Goal: Communication & Community: Answer question/provide support

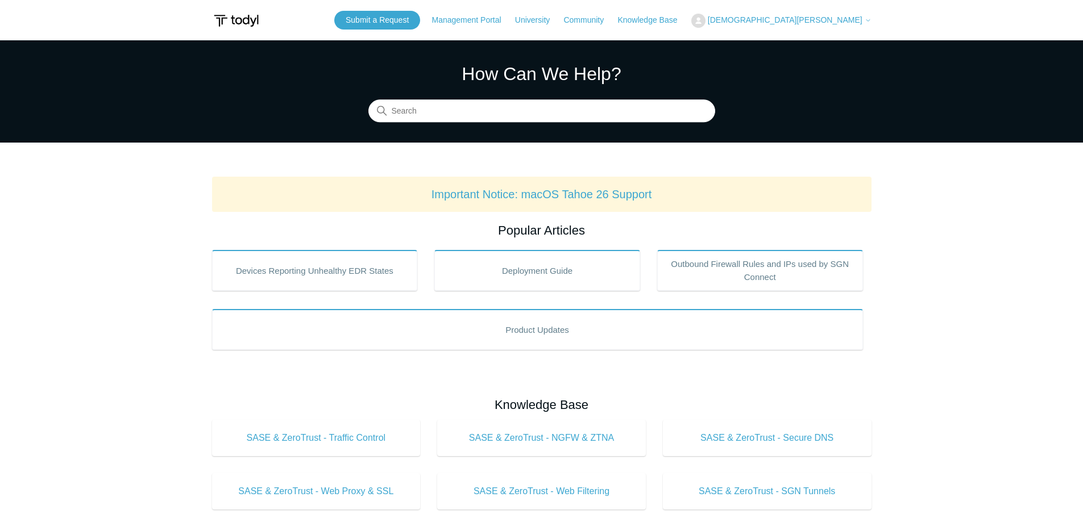
click at [820, 21] on span "[DEMOGRAPHIC_DATA][PERSON_NAME]" at bounding box center [785, 19] width 155 height 9
click at [802, 44] on link "My Support Requests" at bounding box center [747, 45] width 111 height 20
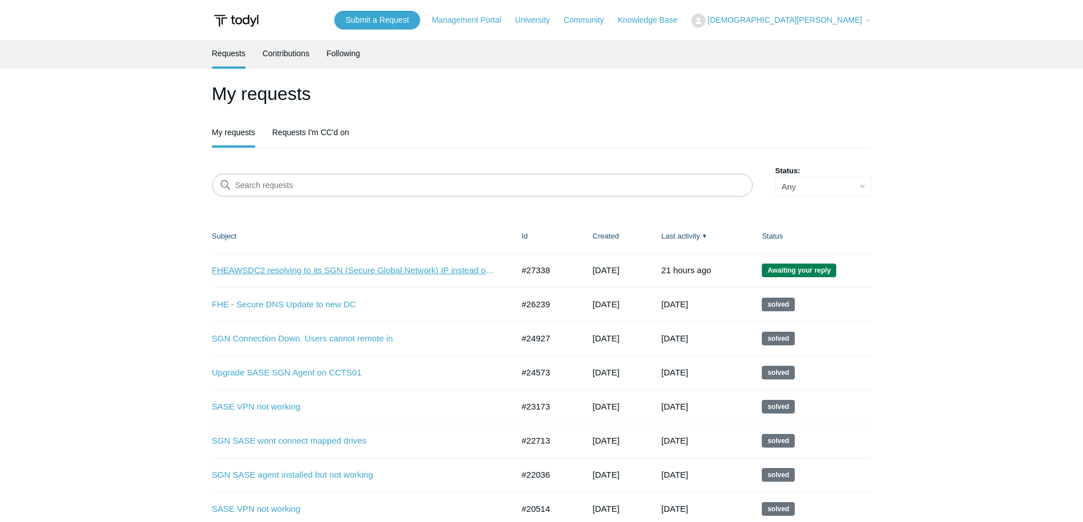
click at [402, 273] on link "FHEAWSDC2 resolving to its SGN (Secure Global Network) IP instead of its LAN IP" at bounding box center [354, 270] width 284 height 13
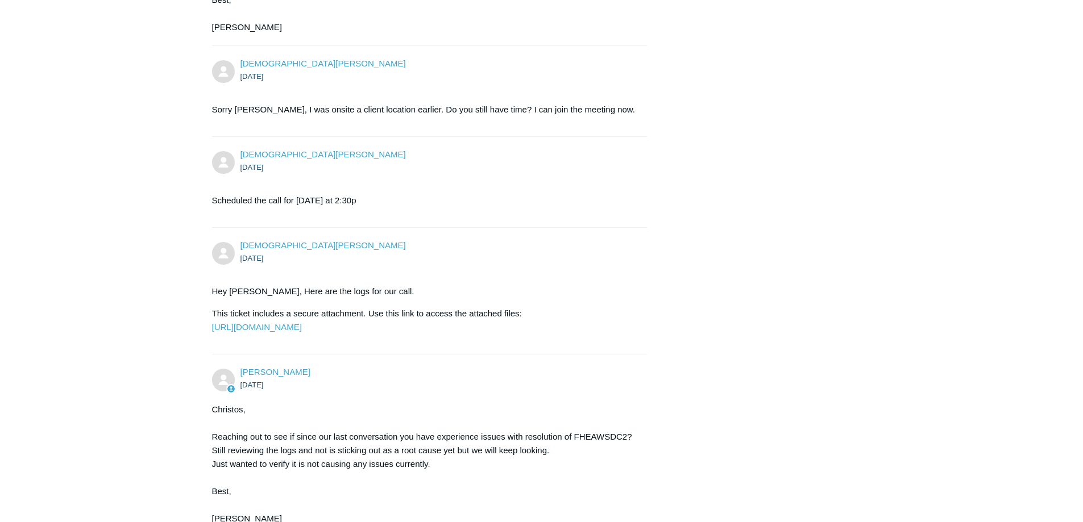
scroll to position [1981, 0]
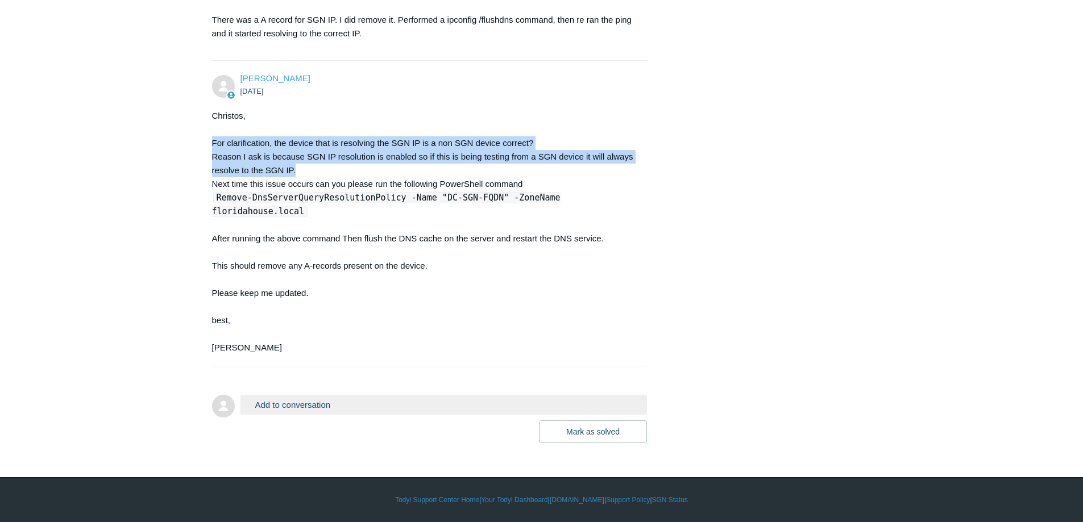
drag, startPoint x: 314, startPoint y: 184, endPoint x: 207, endPoint y: 160, distance: 109.9
copy div "For clarification, the device that is resolving the SGN IP is a non SGN device …"
click at [330, 413] on button "Add to conversation" at bounding box center [443, 405] width 407 height 20
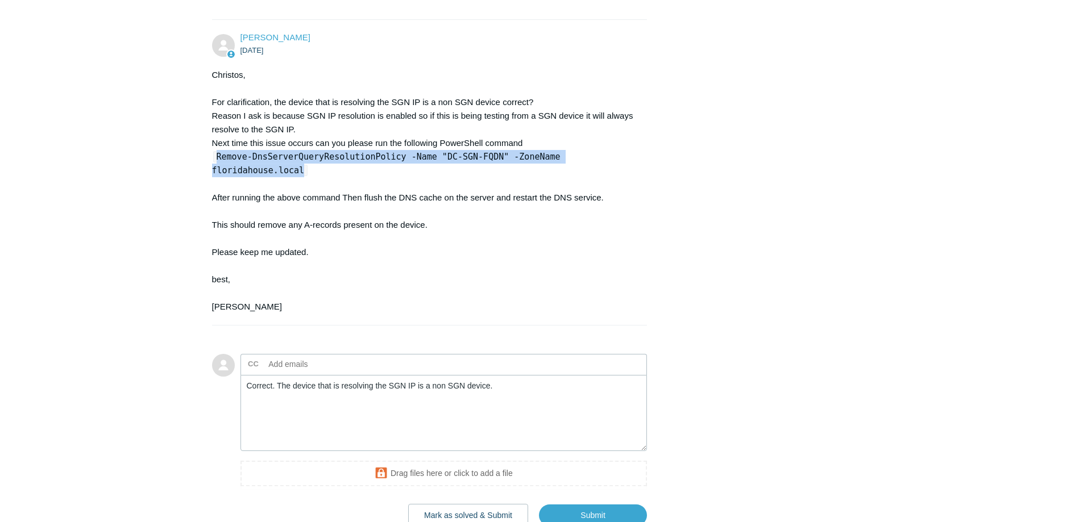
drag, startPoint x: 625, startPoint y: 210, endPoint x: 210, endPoint y: 207, distance: 414.3
copy code "Remove-DnsServerQueryResolutionPolicy -Name "DC-SGN-FQDN" -ZoneName floridahous…"
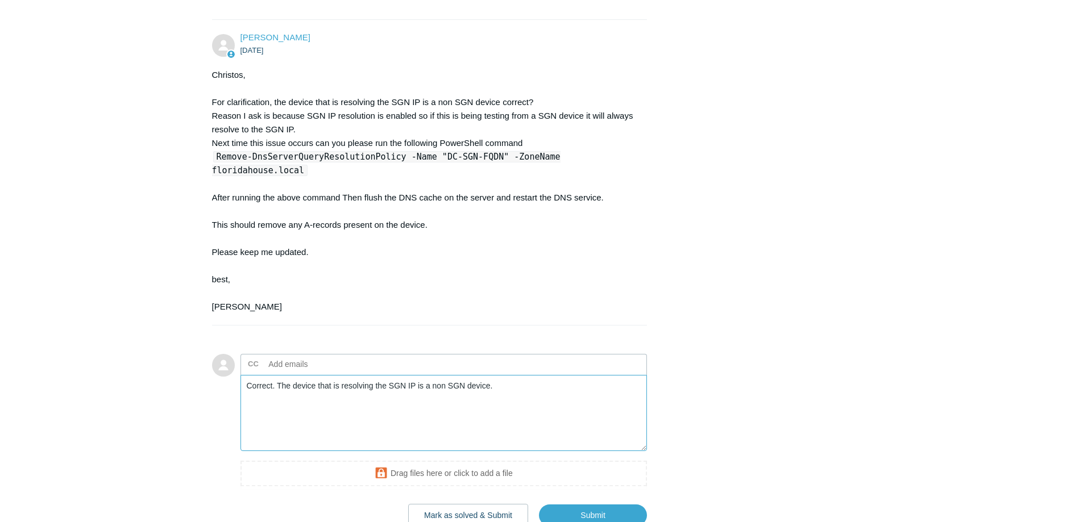
click at [393, 452] on textarea "Correct. The device that is resolving the SGN IP is a non SGN device." at bounding box center [443, 413] width 407 height 77
paste textarea "Remove-DnsServerQueryResolutionPolicy -Name "DC-SGN-FQDN" -ZoneName floridahous…"
click at [413, 452] on textarea "Correct. The device that is resolving the SGN IP is a non SGN device. I will ru…" at bounding box center [443, 413] width 407 height 77
click at [505, 452] on textarea "Correct. The device that is resolving the SGN IP is a non SGN device. I will ru…" at bounding box center [443, 413] width 407 height 77
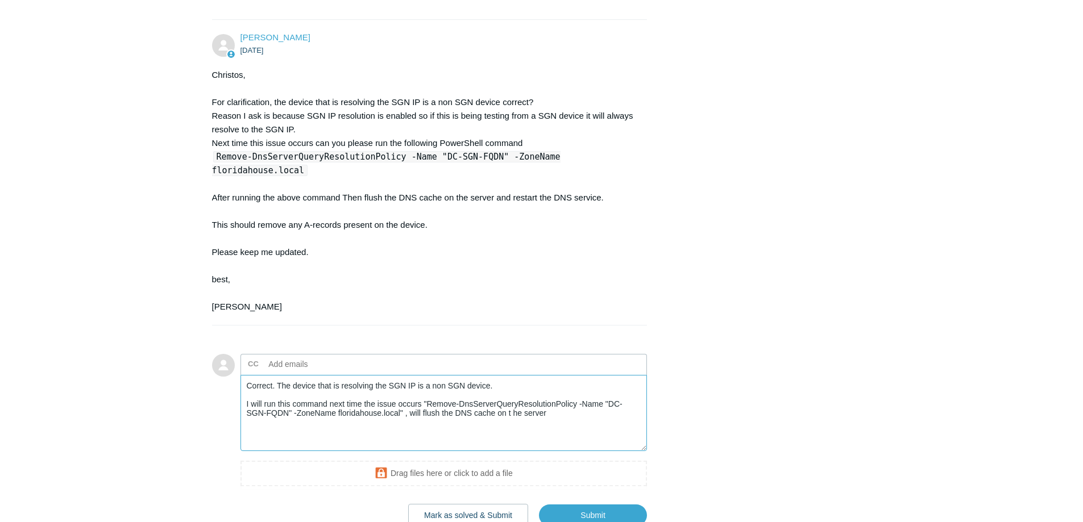
click at [515, 452] on textarea "Correct. The device that is resolving the SGN IP is a non SGN device. I will ru…" at bounding box center [443, 413] width 407 height 77
click at [551, 452] on textarea "Correct. The device that is resolving the SGN IP is a non SGN device. I will ru…" at bounding box center [443, 413] width 407 height 77
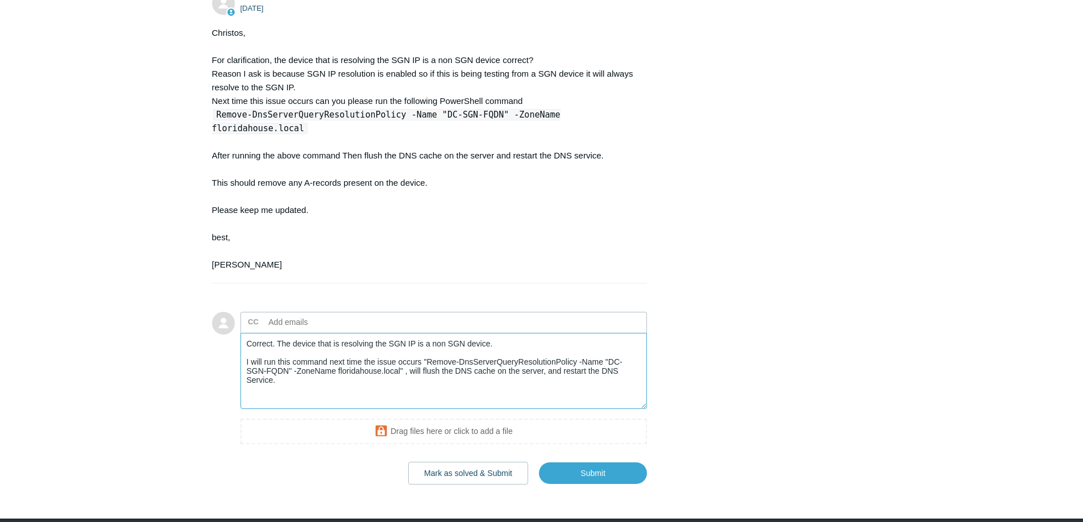
scroll to position [2037, 0]
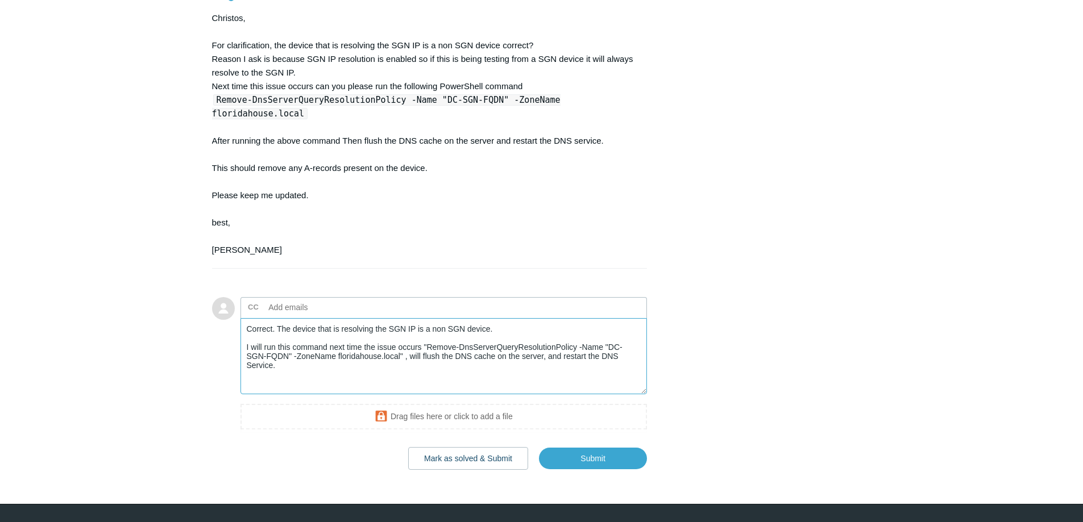
click at [247, 369] on textarea "Correct. The device that is resolving the SGN IP is a non SGN device. I will ru…" at bounding box center [443, 356] width 407 height 77
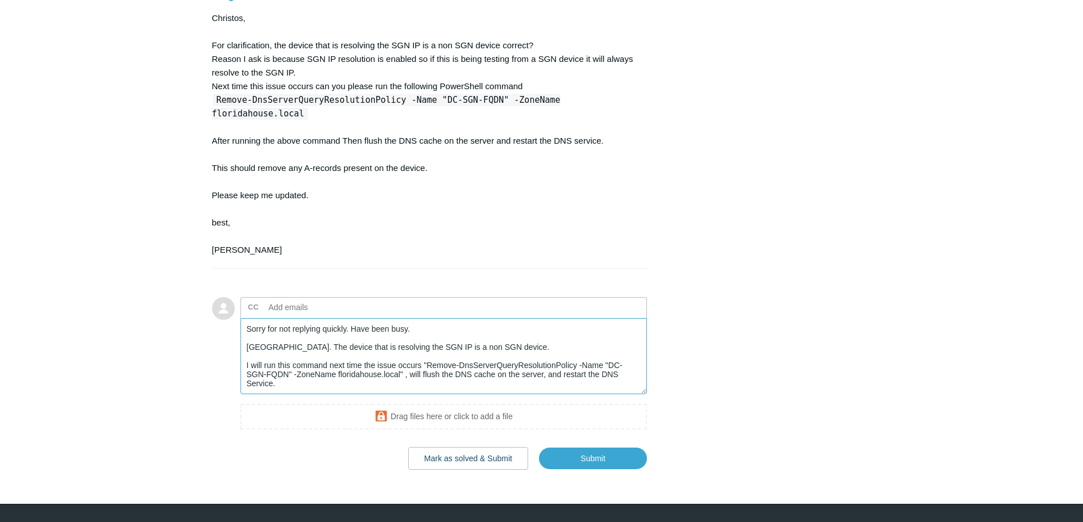
drag, startPoint x: 421, startPoint y: 370, endPoint x: 348, endPoint y: 371, distance: 72.8
click at [348, 371] on textarea "Sorry for not replying quickly. Have been busy. Correct. The device that is res…" at bounding box center [443, 356] width 407 height 77
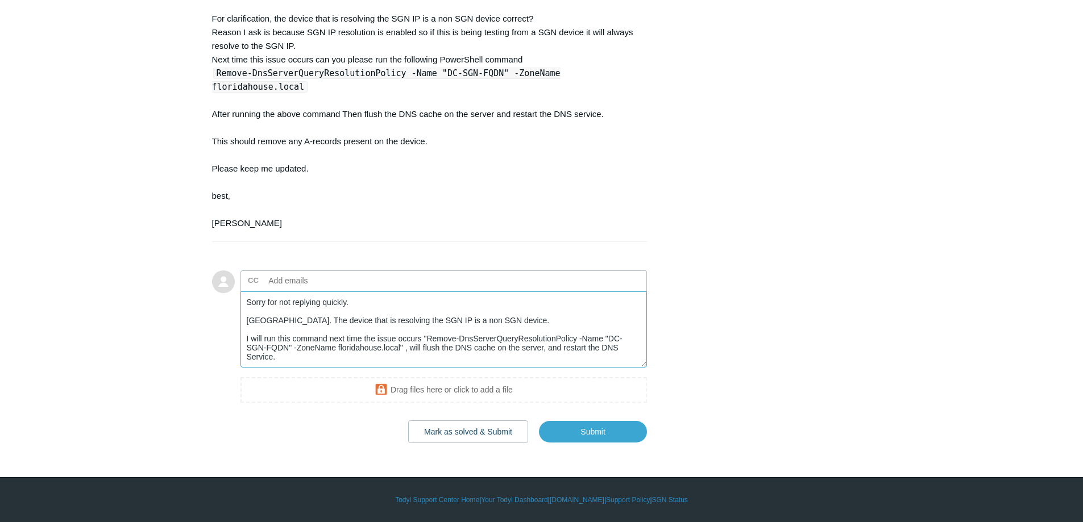
scroll to position [2105, 0]
drag, startPoint x: 321, startPoint y: 301, endPoint x: 267, endPoint y: 304, distance: 53.5
click at [267, 304] on textarea "Sorry for not replying quickly. Correct. The device that is resolving the SGN I…" at bounding box center [443, 330] width 407 height 77
click at [502, 318] on textarea "Sorry for the late reply. Correct. The device that is resolving the SGN IP is a…" at bounding box center [443, 330] width 407 height 77
drag, startPoint x: 607, startPoint y: 340, endPoint x: 289, endPoint y: 349, distance: 317.8
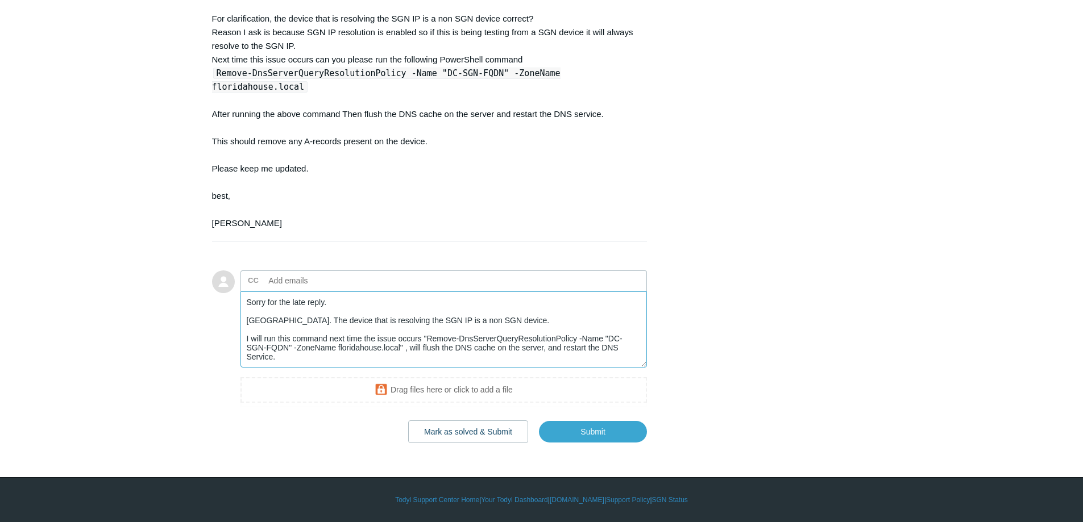
click at [289, 349] on textarea "Sorry for the late reply. Correct. The device that is resolving the SGN IP is a…" at bounding box center [443, 330] width 407 height 77
click at [485, 347] on textarea "Sorry for the late reply. Correct. The device that is resolving the SGN IP is a…" at bounding box center [443, 330] width 407 height 77
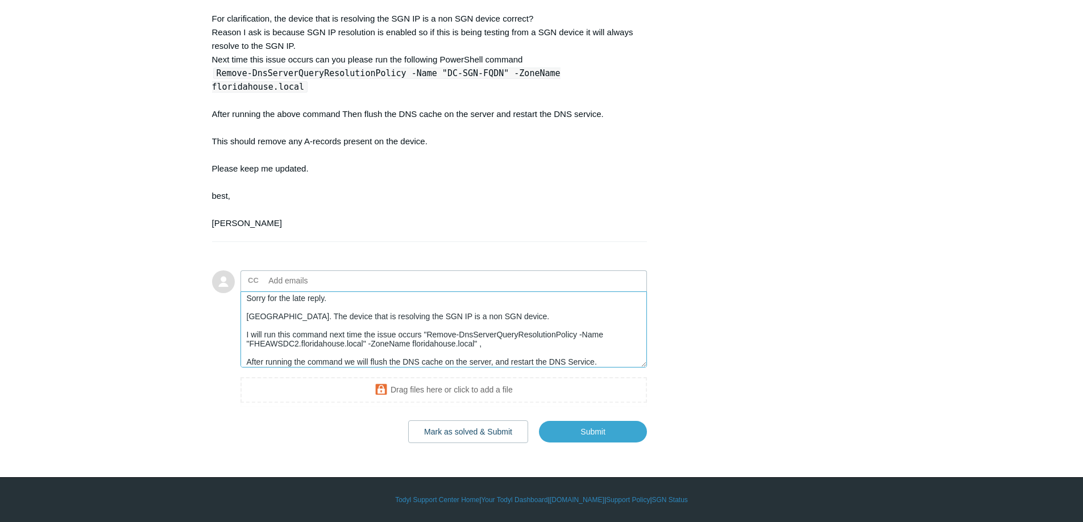
click at [609, 359] on textarea "Sorry for the late reply. Correct. The device that is resolving the SGN IP is a…" at bounding box center [443, 330] width 407 height 77
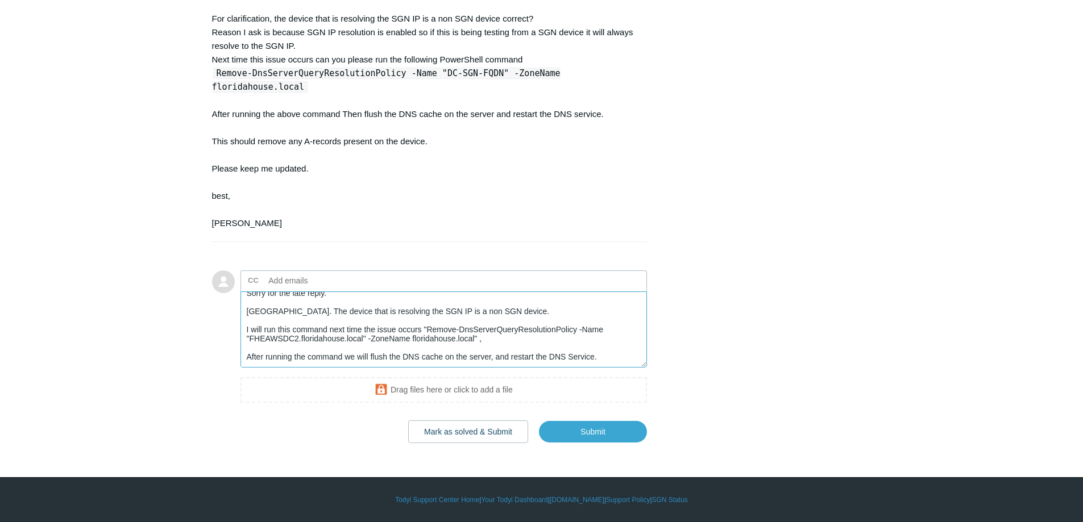
click at [573, 354] on textarea "Sorry for the late reply. Correct. The device that is resolving the SGN IP is a…" at bounding box center [443, 330] width 407 height 77
click at [481, 337] on textarea "Sorry for the late reply. Correct. The device that is resolving the SGN IP is a…" at bounding box center [443, 330] width 407 height 77
click at [421, 328] on textarea "Sorry for the late reply. Correct. The device that is resolving the SGN IP is a…" at bounding box center [443, 330] width 407 height 77
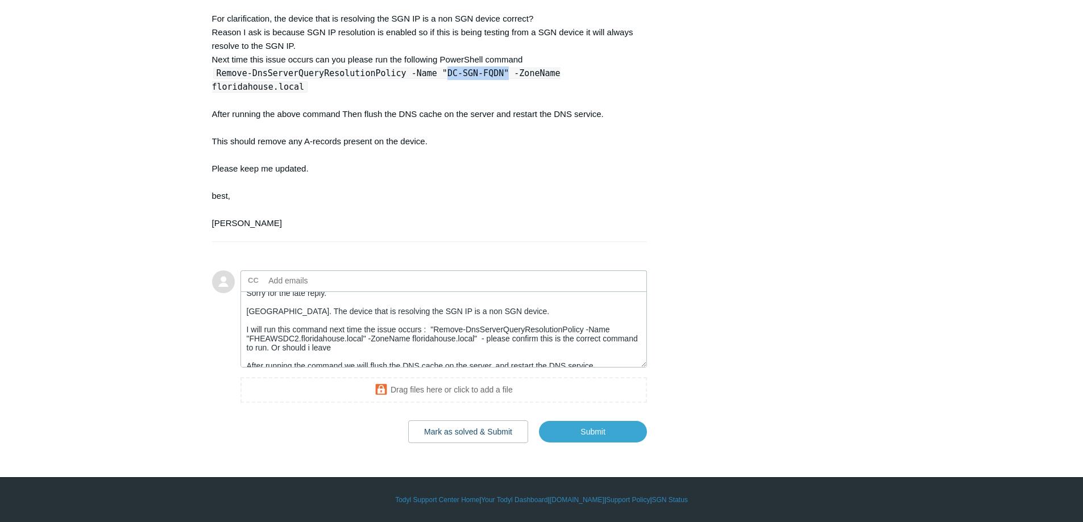
drag, startPoint x: 480, startPoint y: 84, endPoint x: 425, endPoint y: 90, distance: 55.4
click at [425, 90] on code "Remove-DnsServerQueryResolutionPolicy -Name "DC-SGN-FQDN" -ZoneName floridahous…" at bounding box center [386, 80] width 348 height 25
click at [425, 88] on code "Remove-DnsServerQueryResolutionPolicy -Name "DC-SGN-FQDN" -ZoneName floridahous…" at bounding box center [386, 80] width 348 height 25
drag, startPoint x: 423, startPoint y: 88, endPoint x: 484, endPoint y: 85, distance: 60.9
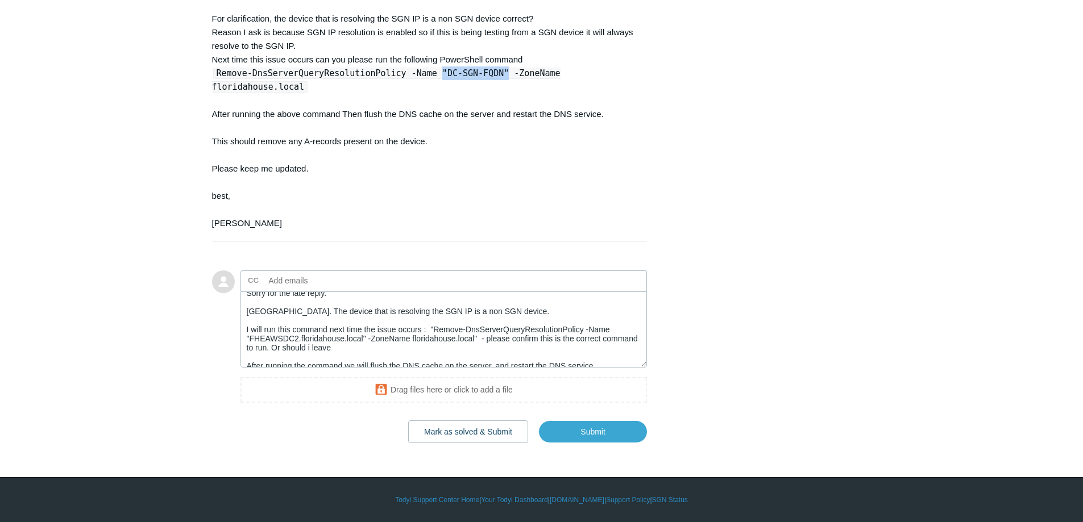
click at [484, 85] on code "Remove-DnsServerQueryResolutionPolicy -Name "DC-SGN-FQDN" -ZoneName floridahous…" at bounding box center [386, 80] width 348 height 25
copy code ""DC-SGN-FQDN""
click at [439, 348] on textarea "Sorry for the late reply. Correct. The device that is resolving the SGN IP is a…" at bounding box center [443, 330] width 407 height 77
paste textarea ""DC-SGN-FQDN""
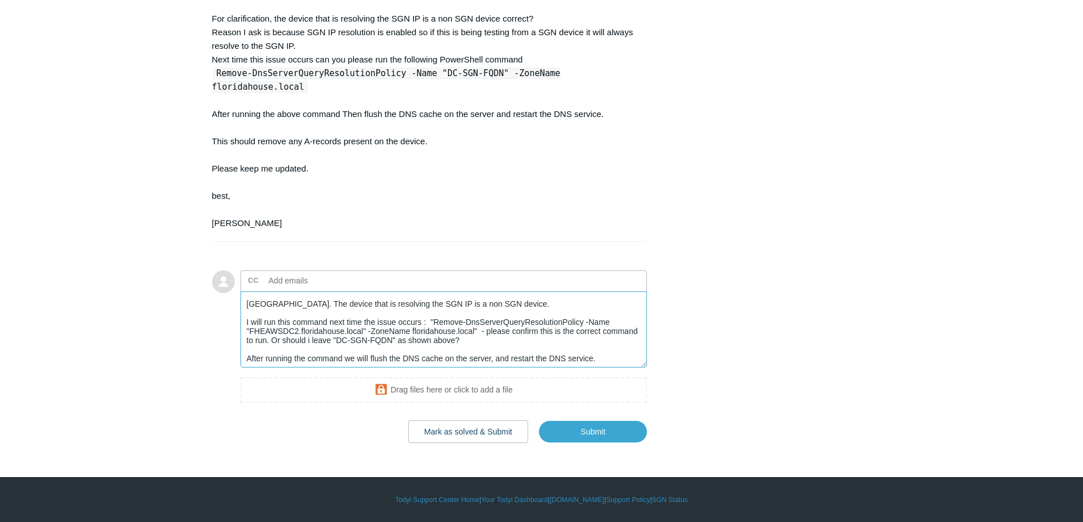
scroll to position [18, 0]
drag, startPoint x: 504, startPoint y: 338, endPoint x: 477, endPoint y: 331, distance: 28.1
click at [477, 331] on textarea "Sorry for the late reply. Correct. The device that is resolving the SGN IP is a…" at bounding box center [443, 330] width 407 height 77
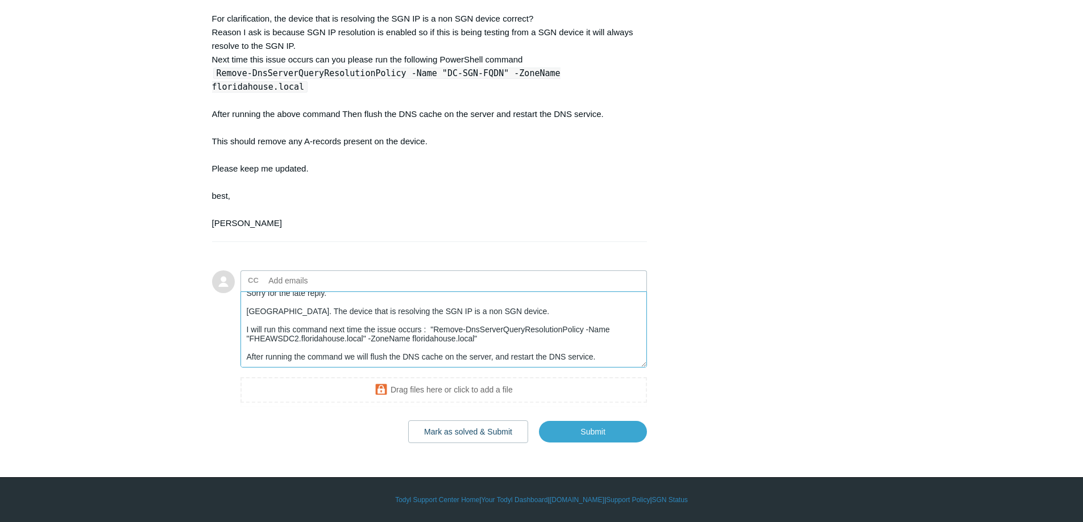
scroll to position [9, 0]
drag, startPoint x: 362, startPoint y: 340, endPoint x: 250, endPoint y: 340, distance: 112.0
click at [250, 340] on textarea "Sorry for the late reply. Correct. The device that is resolving the SGN IP is a…" at bounding box center [443, 330] width 407 height 77
paste textarea "fheawsdc2.floridahouse.local"
click at [508, 340] on textarea "Sorry for the late reply. Correct. The device that is resolving the SGN IP is a…" at bounding box center [443, 330] width 407 height 77
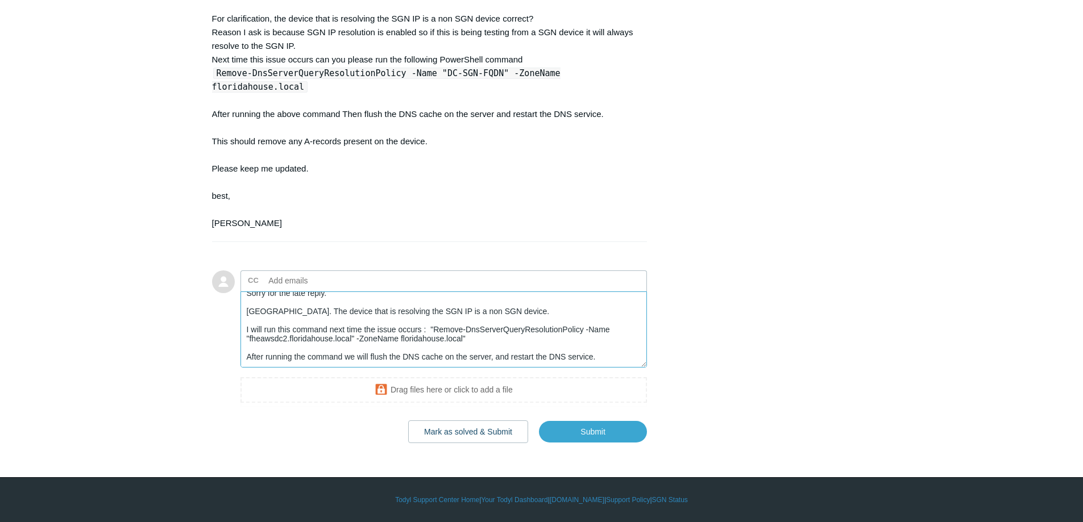
click at [613, 357] on textarea "Sorry for the late reply. Correct. The device that is resolving the SGN IP is a…" at bounding box center [443, 330] width 407 height 77
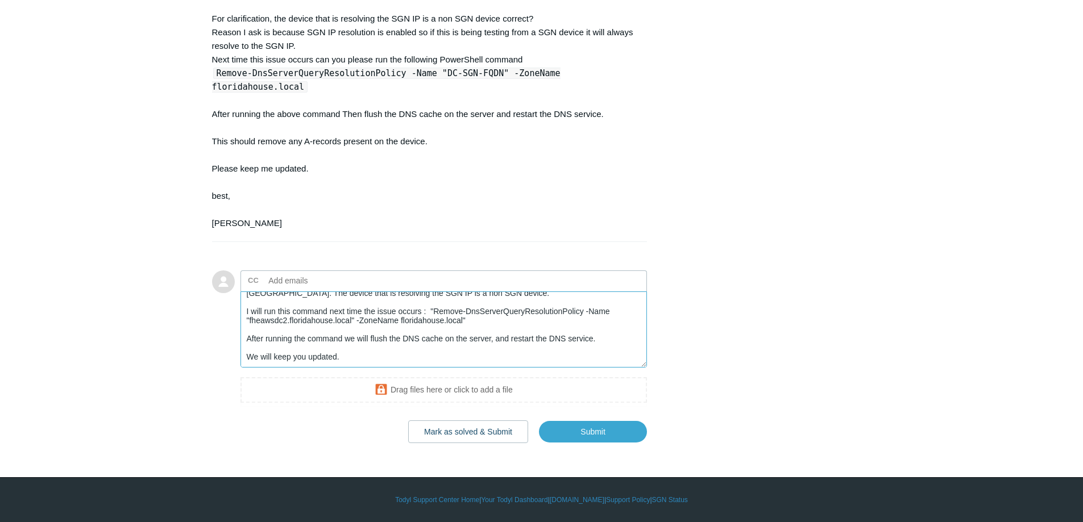
scroll to position [40, 0]
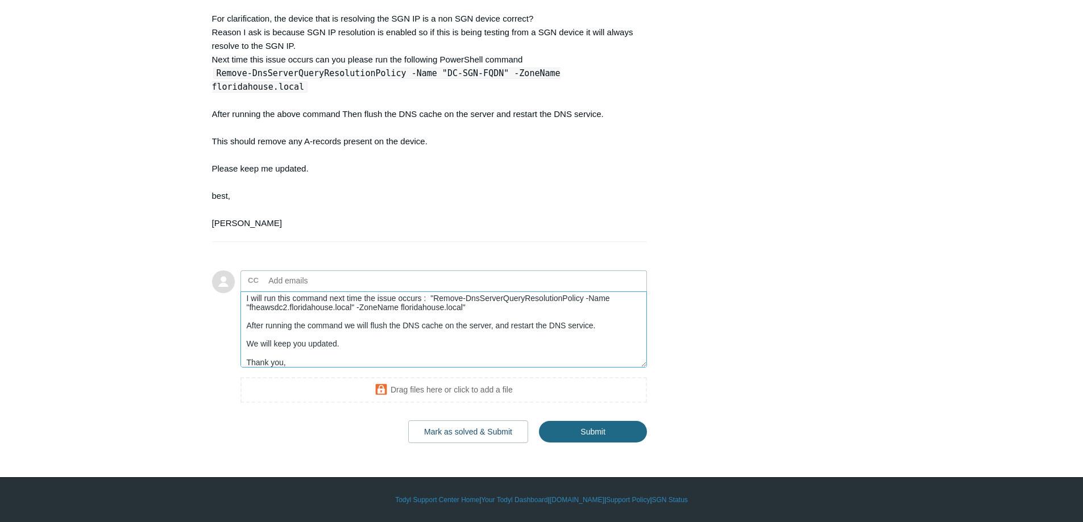
type textarea "Sorry for the late reply. Correct. The device that is resolving the SGN IP is a…"
click at [601, 432] on input "Submit" at bounding box center [593, 432] width 108 height 23
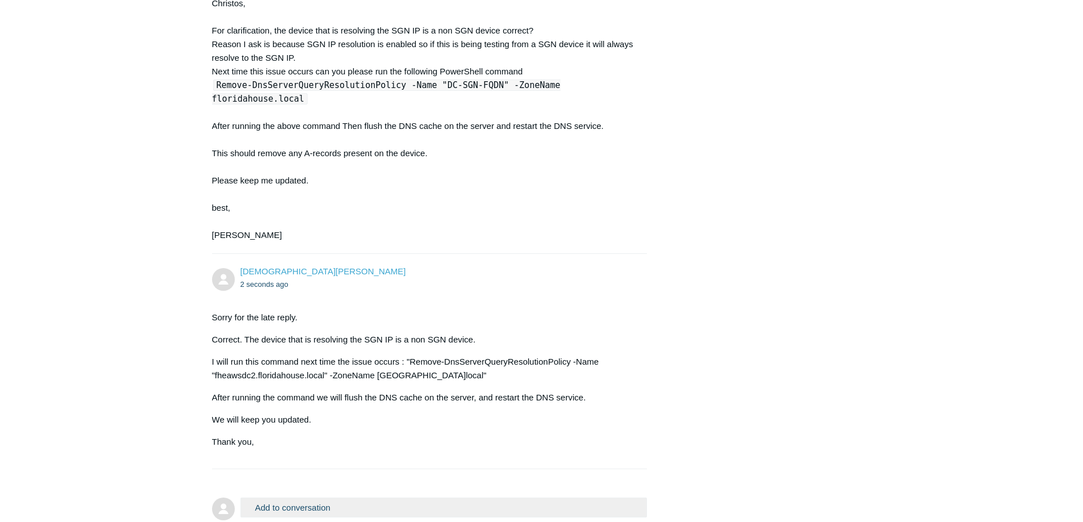
scroll to position [2026, 0]
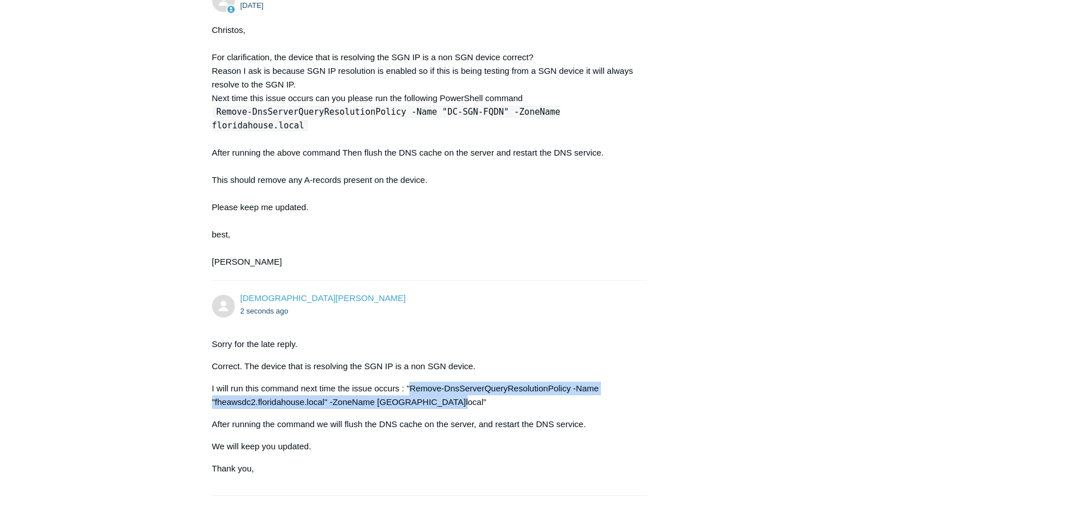
drag, startPoint x: 443, startPoint y: 444, endPoint x: 408, endPoint y: 433, distance: 36.9
click at [408, 409] on p "I will run this command next time the issue occurs : "Remove-DnsServerQueryReso…" at bounding box center [424, 395] width 424 height 27
copy p "Remove-DnsServerQueryResolutionPolicy -Name "fheawsdc2.floridahouse.local" -Zon…"
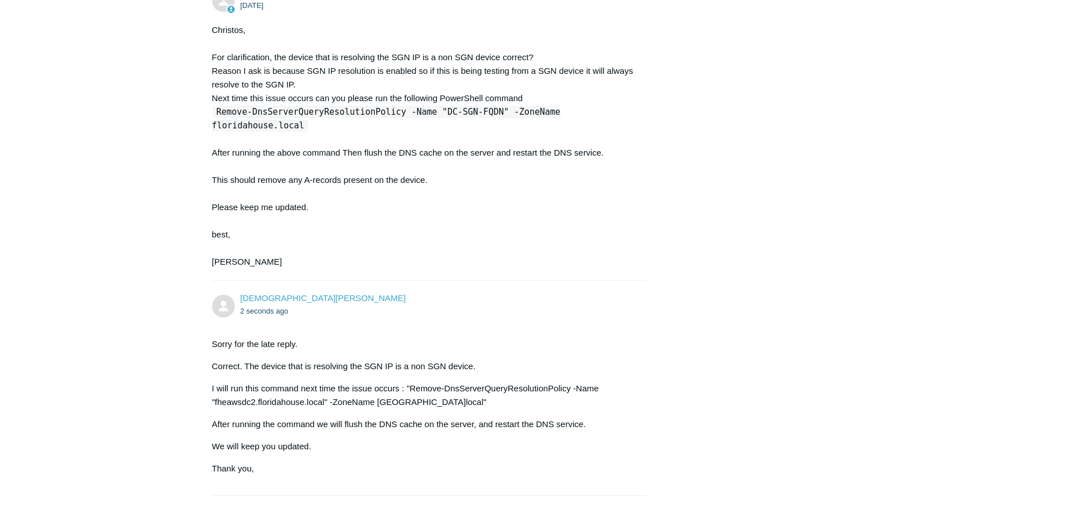
click at [447, 409] on p "I will run this command next time the issue occurs : "Remove-DnsServerQueryReso…" at bounding box center [424, 395] width 424 height 27
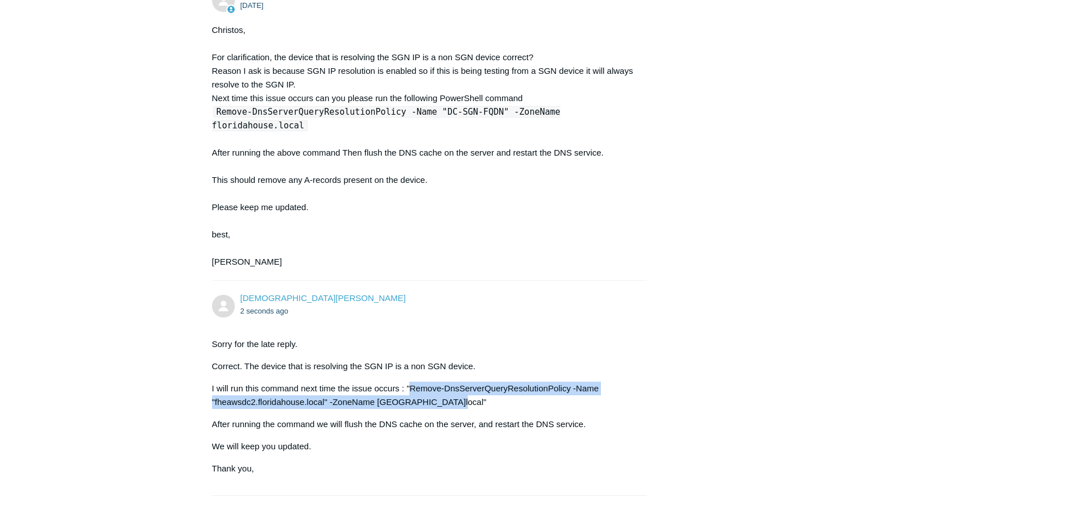
drag, startPoint x: 444, startPoint y: 446, endPoint x: 410, endPoint y: 429, distance: 37.6
click at [410, 409] on p "I will run this command next time the issue occurs : "Remove-DnsServerQueryReso…" at bounding box center [424, 395] width 424 height 27
copy p "Remove-DnsServerQueryResolutionPolicy -Name "fheawsdc2.floridahouse.local" -Zon…"
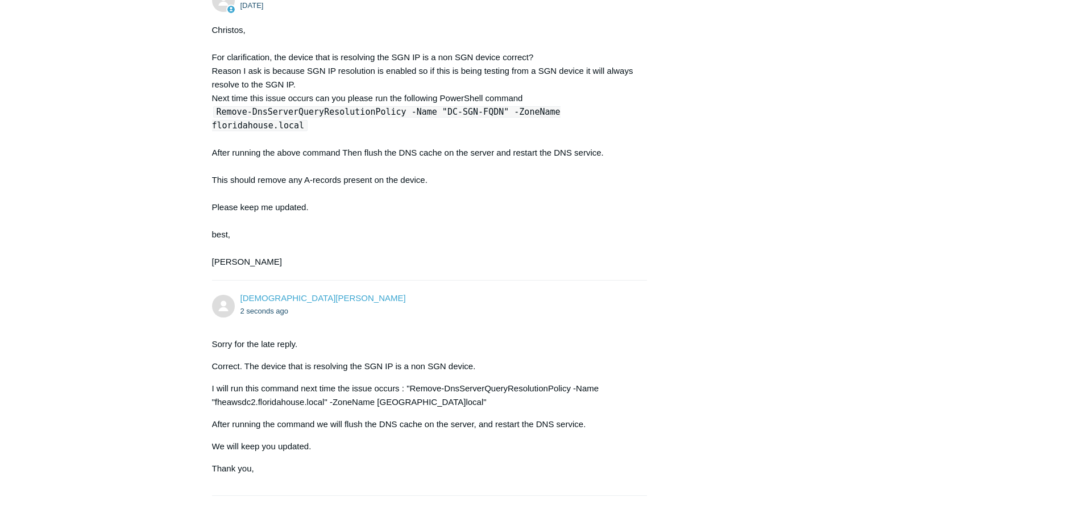
click at [500, 131] on code "Remove-DnsServerQueryResolutionPolicy -Name "DC-SGN-FQDN" -ZoneName floridahous…" at bounding box center [386, 118] width 348 height 25
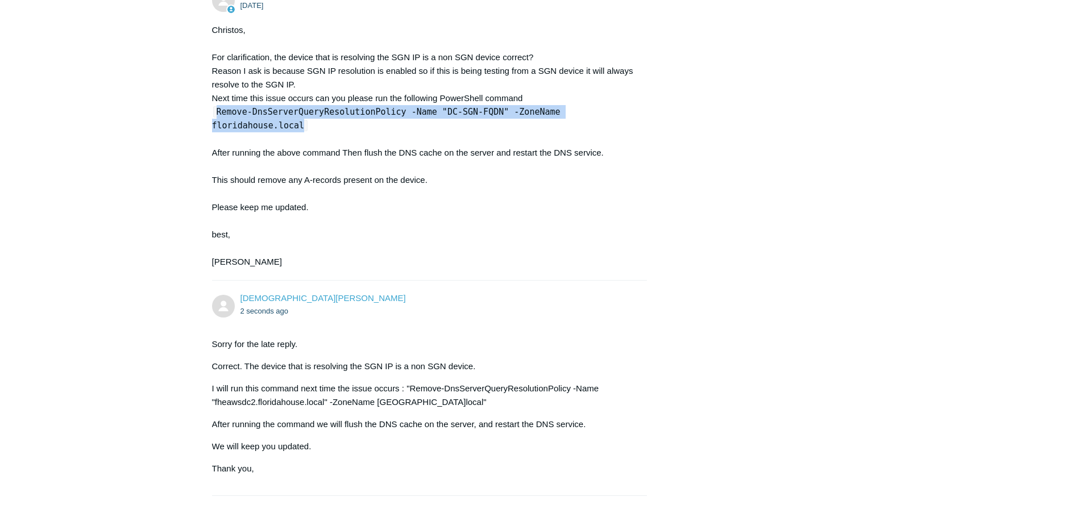
drag, startPoint x: 619, startPoint y: 165, endPoint x: 214, endPoint y: 171, distance: 405.3
click at [214, 131] on code "Remove-DnsServerQueryResolutionPolicy -Name "DC-SGN-FQDN" -ZoneName floridahous…" at bounding box center [386, 118] width 348 height 25
copy code "Remove-DnsServerQueryResolutionPolicy -Name "DC-SGN-FQDN" -ZoneName floridahous…"
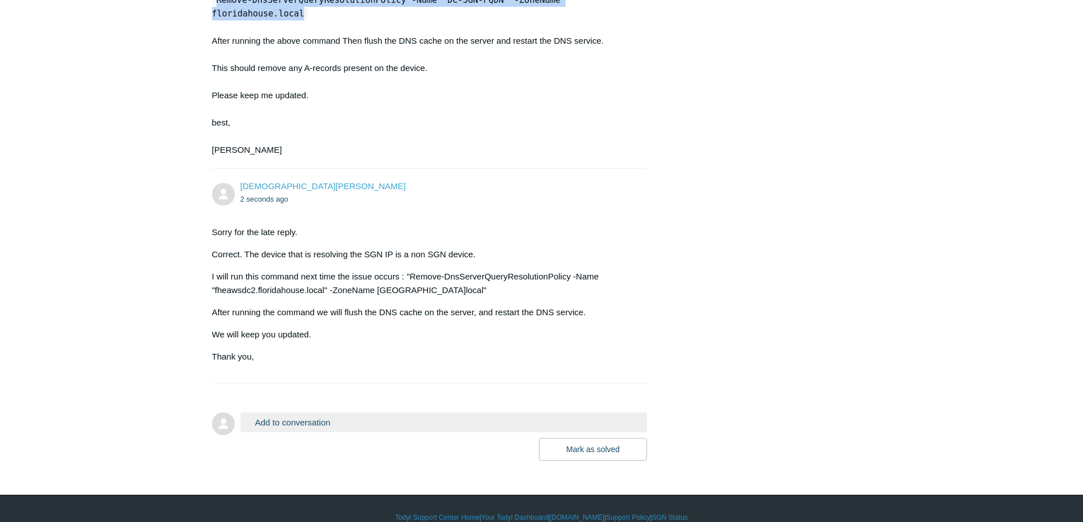
scroll to position [2139, 0]
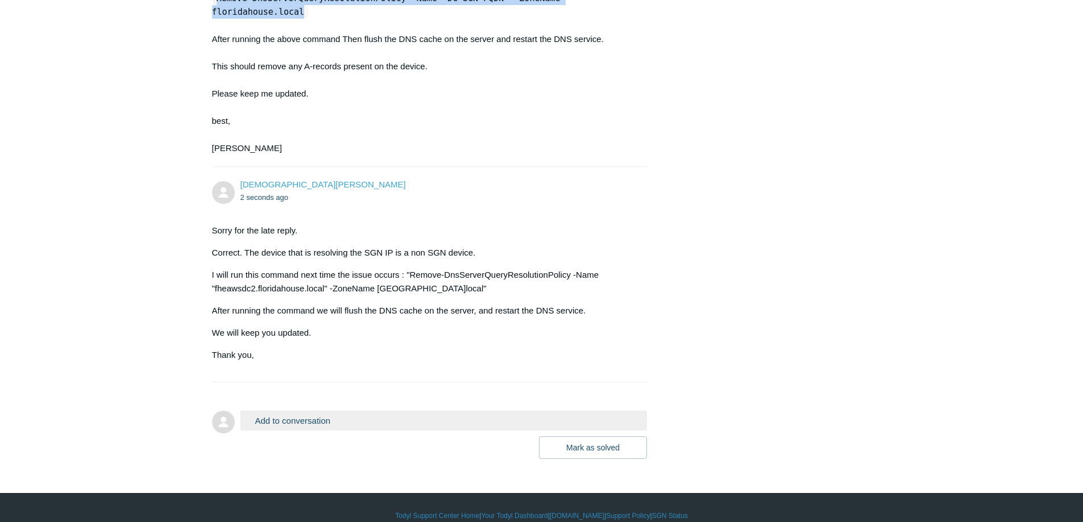
copy code "Remove-DnsServerQueryResolutionPolicy -Name "DC-SGN-FQDN" -ZoneName floridahous…"
click at [353, 431] on button "Add to conversation" at bounding box center [443, 421] width 407 height 20
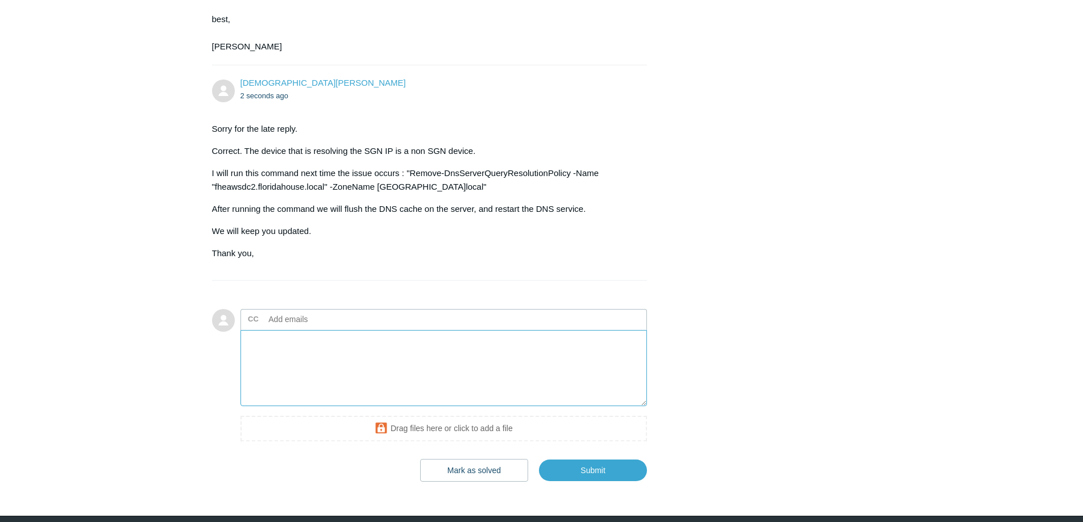
scroll to position [2253, 0]
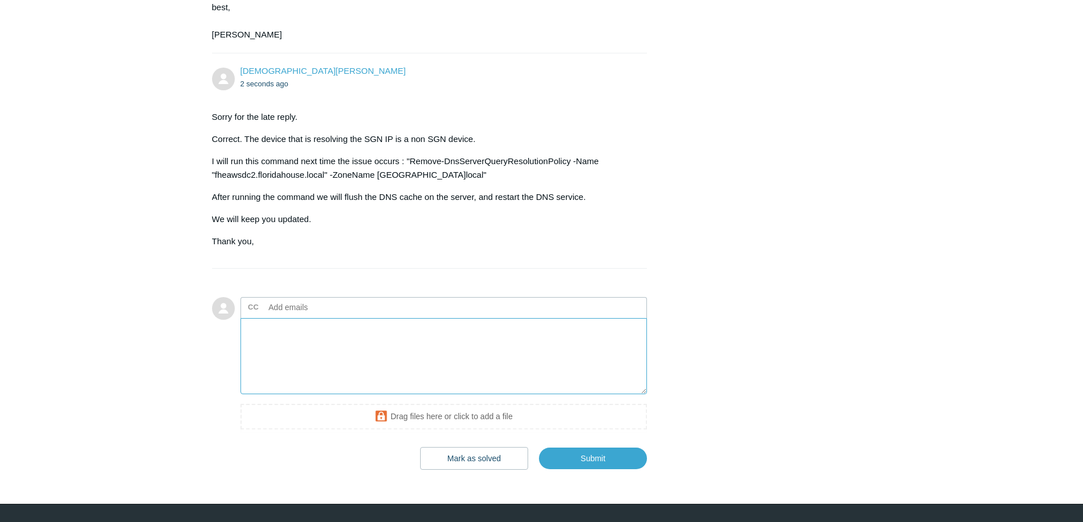
click at [379, 375] on textarea "Add your reply" at bounding box center [443, 356] width 407 height 77
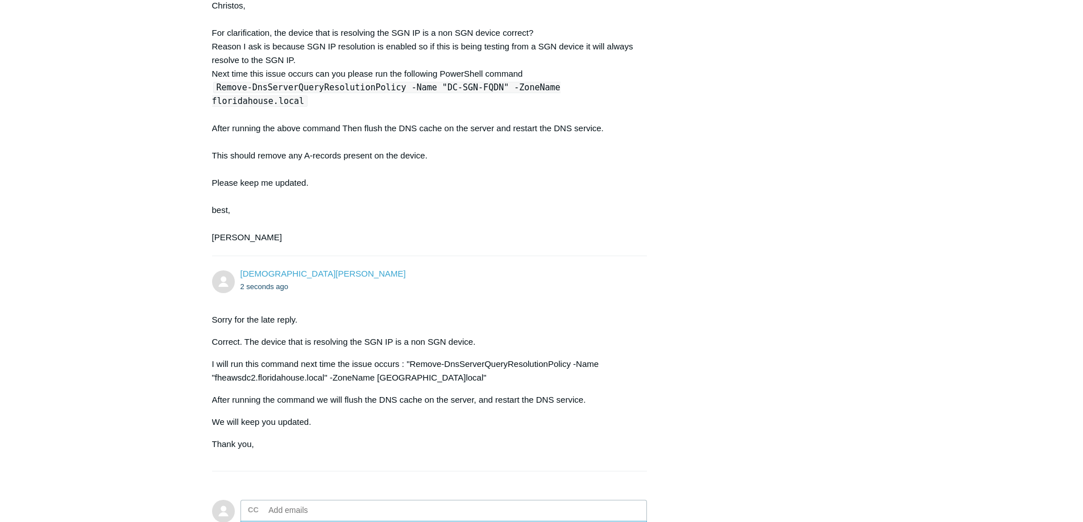
scroll to position [1969, 0]
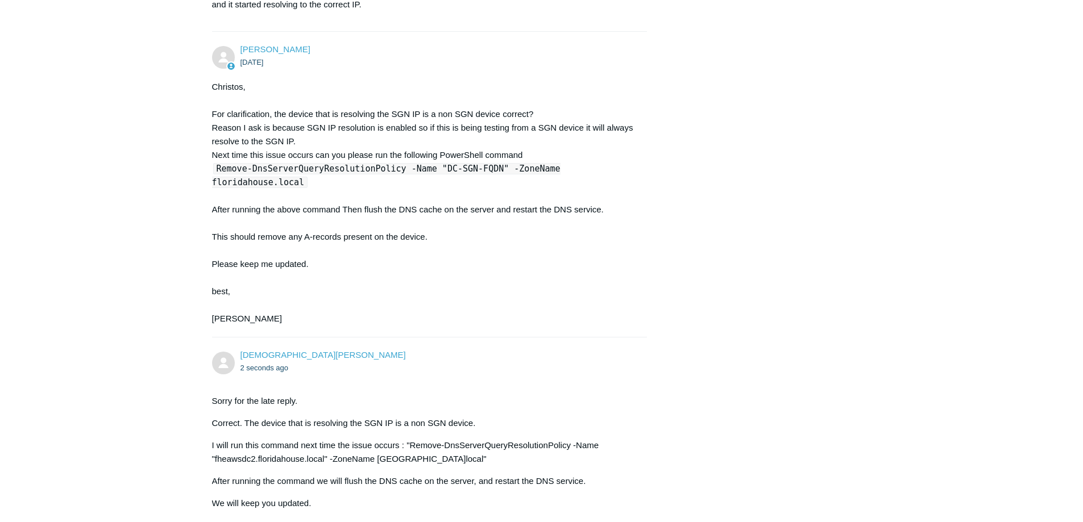
click at [448, 188] on code "Remove-DnsServerQueryResolutionPolicy -Name "DC-SGN-FQDN" -ZoneName floridahous…" at bounding box center [386, 175] width 348 height 25
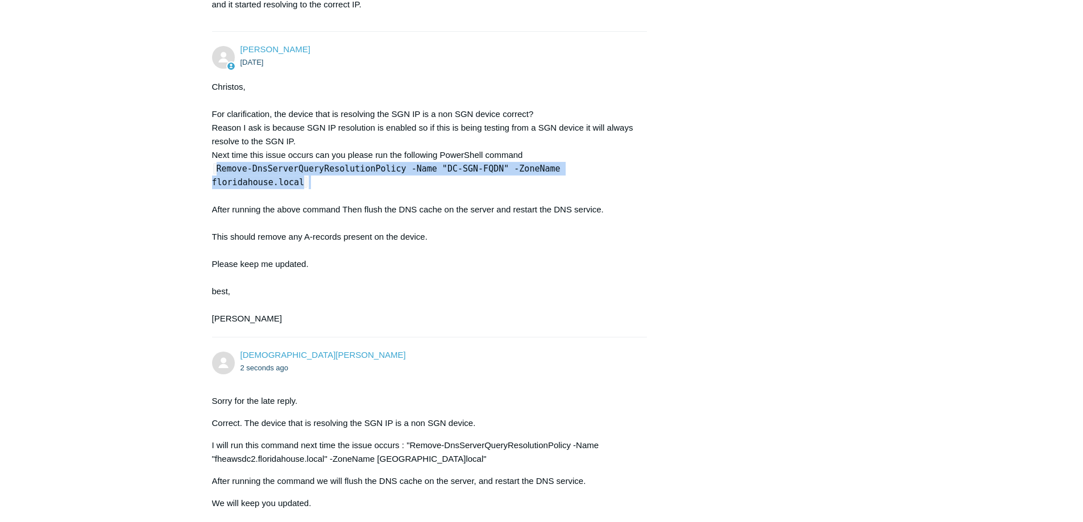
click at [448, 188] on code "Remove-DnsServerQueryResolutionPolicy -Name "DC-SGN-FQDN" -ZoneName floridahous…" at bounding box center [386, 175] width 348 height 25
copy code "Remove-DnsServerQueryResolutionPolicy -Name "DC-SGN-FQDN" -ZoneName floridahous…"
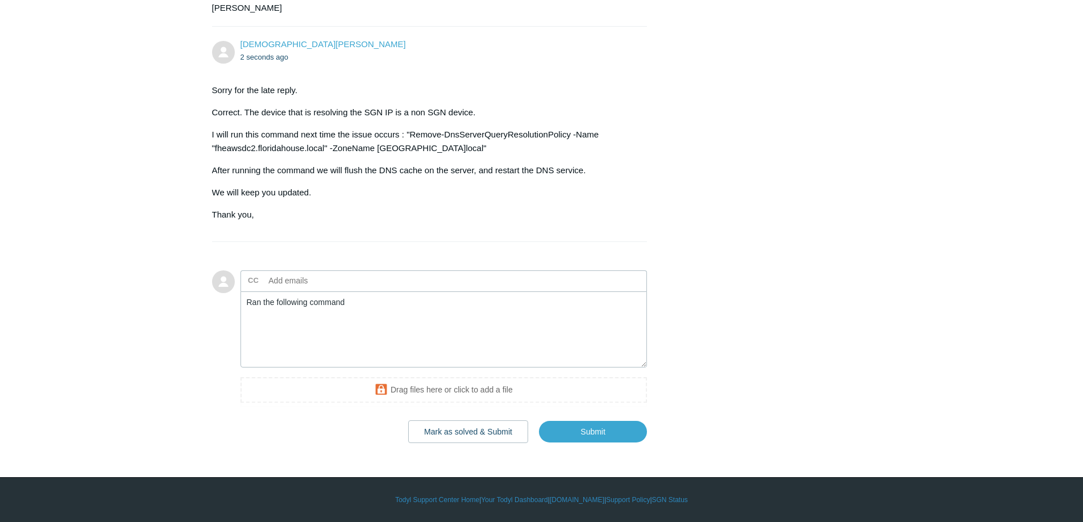
scroll to position [2321, 0]
click at [473, 320] on textarea "Ran the following command" at bounding box center [443, 330] width 407 height 77
paste textarea "Remove-DnsServerQueryResolutionPolicy -Name "DC-SGN-FQDN" -ZoneName floridahous…"
click at [247, 299] on textarea "Ran the following command Remove-DnsServerQueryResolutionPolicy -Name "DC-SGN-F…" at bounding box center [443, 330] width 407 height 77
click at [498, 316] on textarea "Disregard above .. Ran the following command Remove-DnsServerQueryResolutionPol…" at bounding box center [443, 330] width 407 height 77
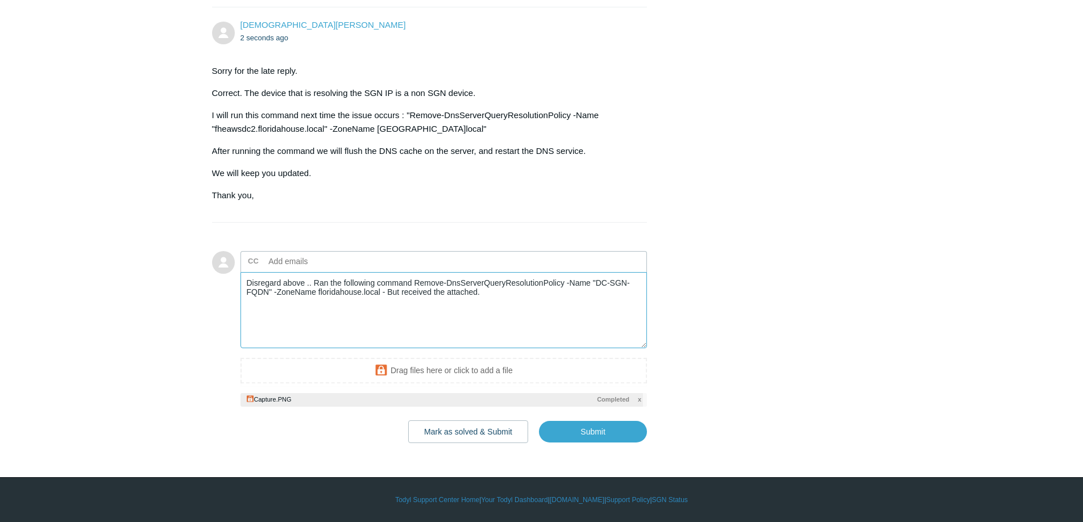
click at [413, 302] on textarea "Disregard above .. Ran the following command Remove-DnsServerQueryResolutionPol…" at bounding box center [443, 310] width 407 height 77
click at [380, 311] on textarea "Disregard above .. Ran the following command "Remove-DnsServerQueryResolutionPo…" at bounding box center [443, 310] width 407 height 77
click at [493, 311] on textarea "Disregard above .. Ran the following command "Remove-DnsServerQueryResolutionPo…" at bounding box center [443, 310] width 407 height 77
click at [617, 443] on input "Submit" at bounding box center [593, 432] width 108 height 23
type textarea "Disregard above .. Ran the following command "Remove-DnsServerQueryResolutionPo…"
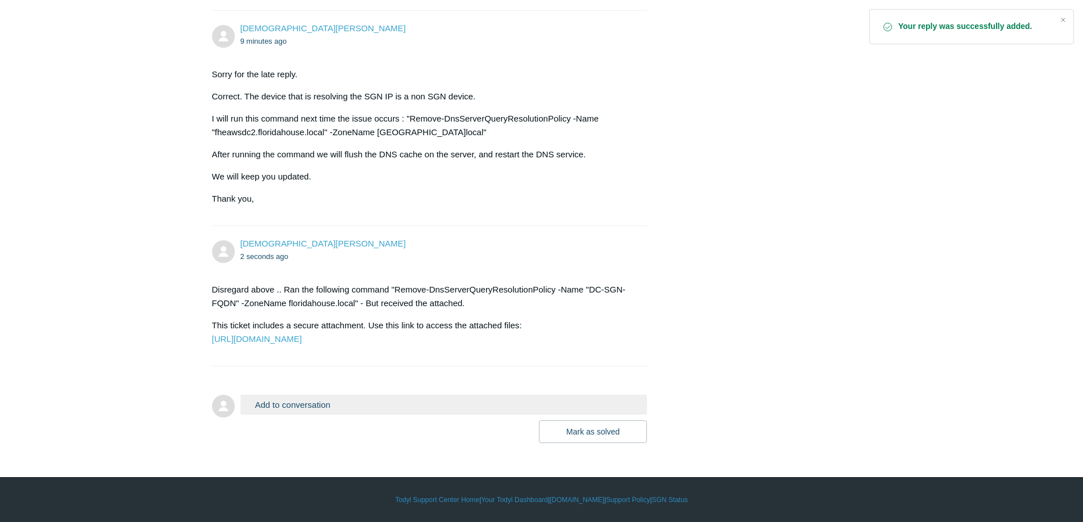
scroll to position [2364, 0]
drag, startPoint x: 701, startPoint y: 105, endPoint x: 681, endPoint y: 56, distance: 52.8
